Goal: Task Accomplishment & Management: Manage account settings

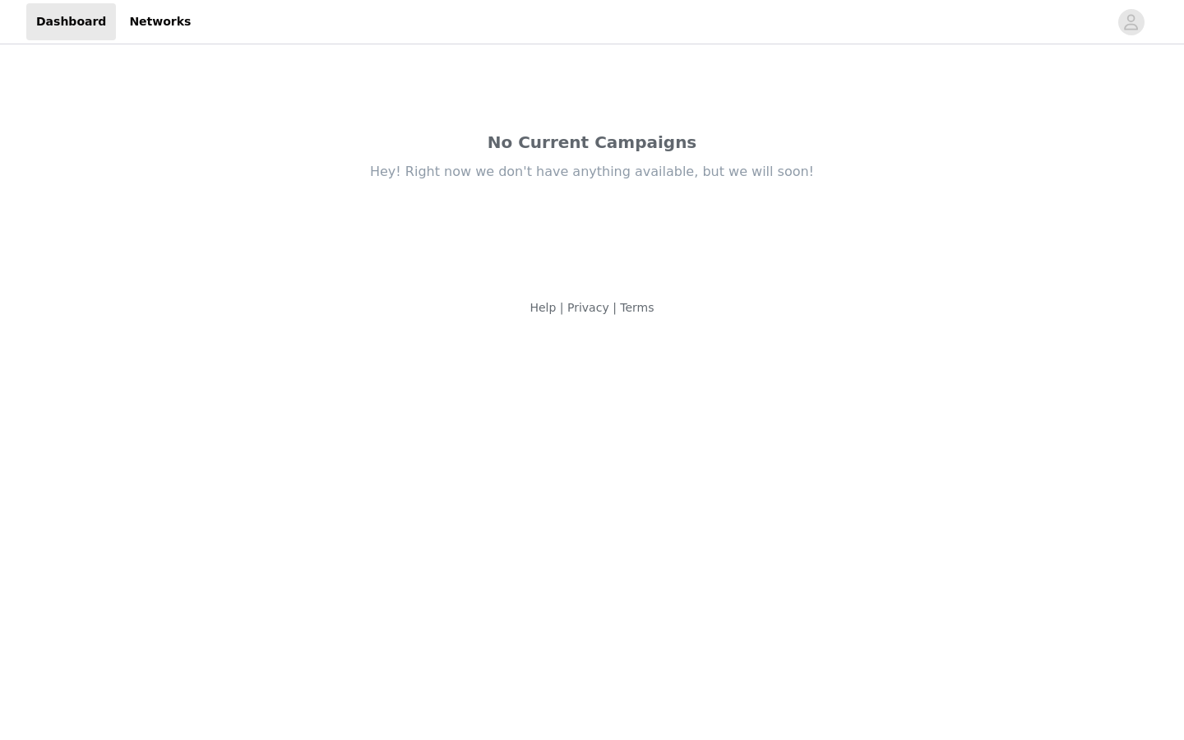
drag, startPoint x: 252, startPoint y: 103, endPoint x: 206, endPoint y: 65, distance: 58.9
click at [249, 102] on div "No Current Campaigns Hey! Right now we don't have anything available, but we wi…" at bounding box center [591, 164] width 789 height 232
click at [146, 16] on link "Networks" at bounding box center [159, 21] width 81 height 37
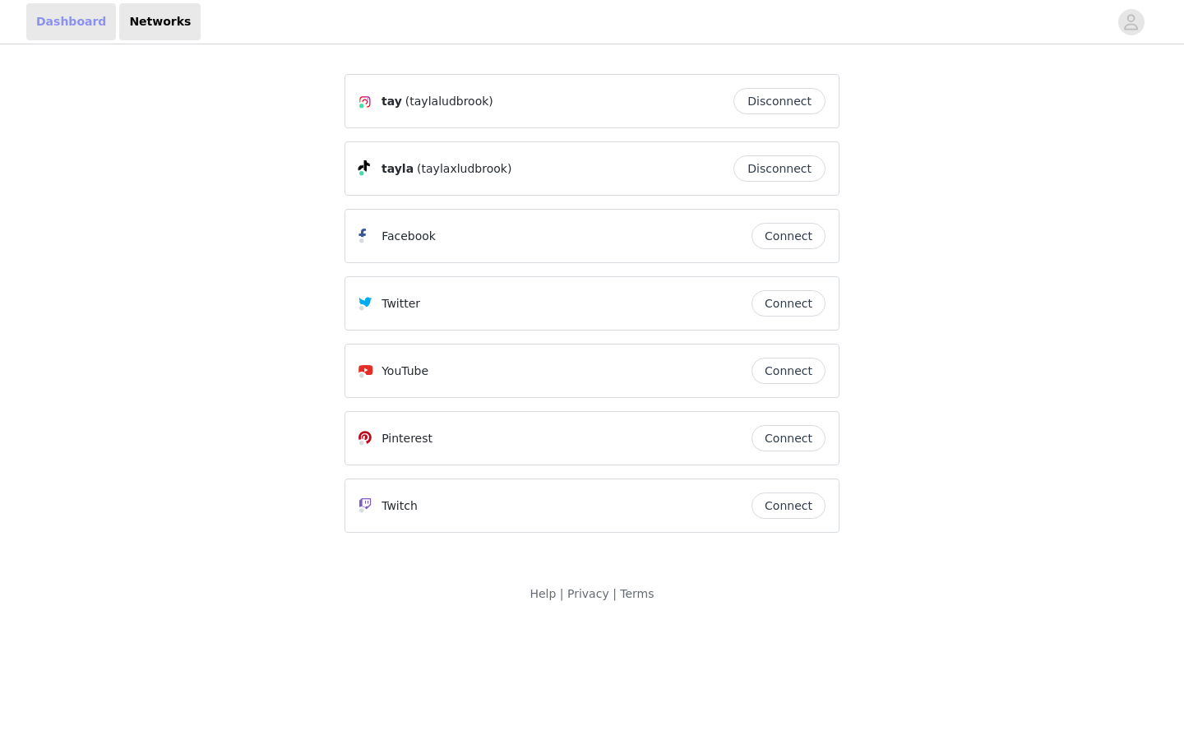
click at [70, 25] on link "Dashboard" at bounding box center [71, 21] width 90 height 37
